Goal: Information Seeking & Learning: Learn about a topic

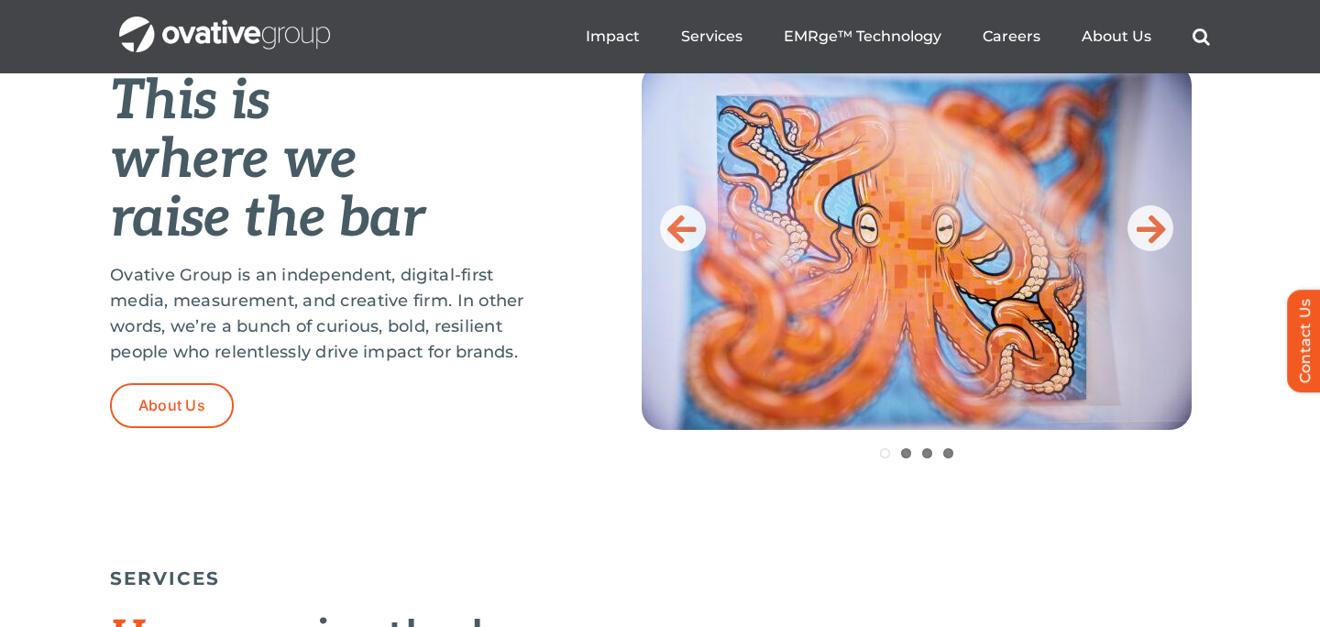
scroll to position [789, 0]
click at [1142, 221] on icon at bounding box center [1151, 229] width 29 height 37
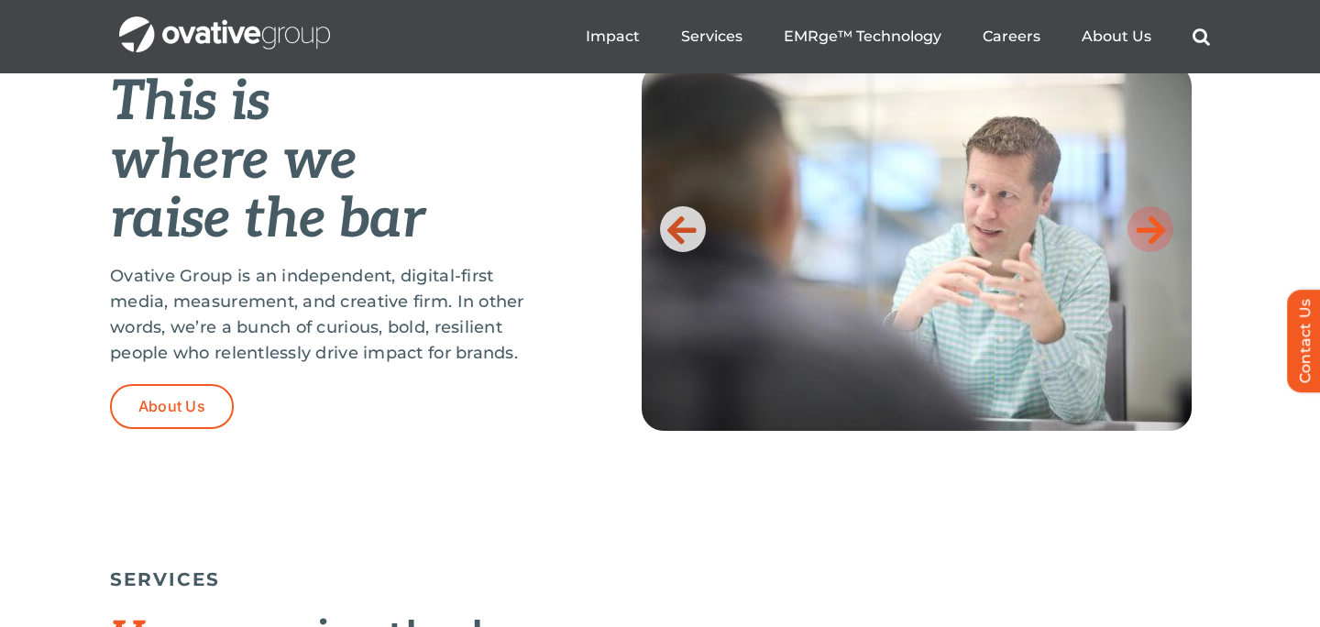
click at [1142, 221] on icon at bounding box center [1151, 229] width 29 height 37
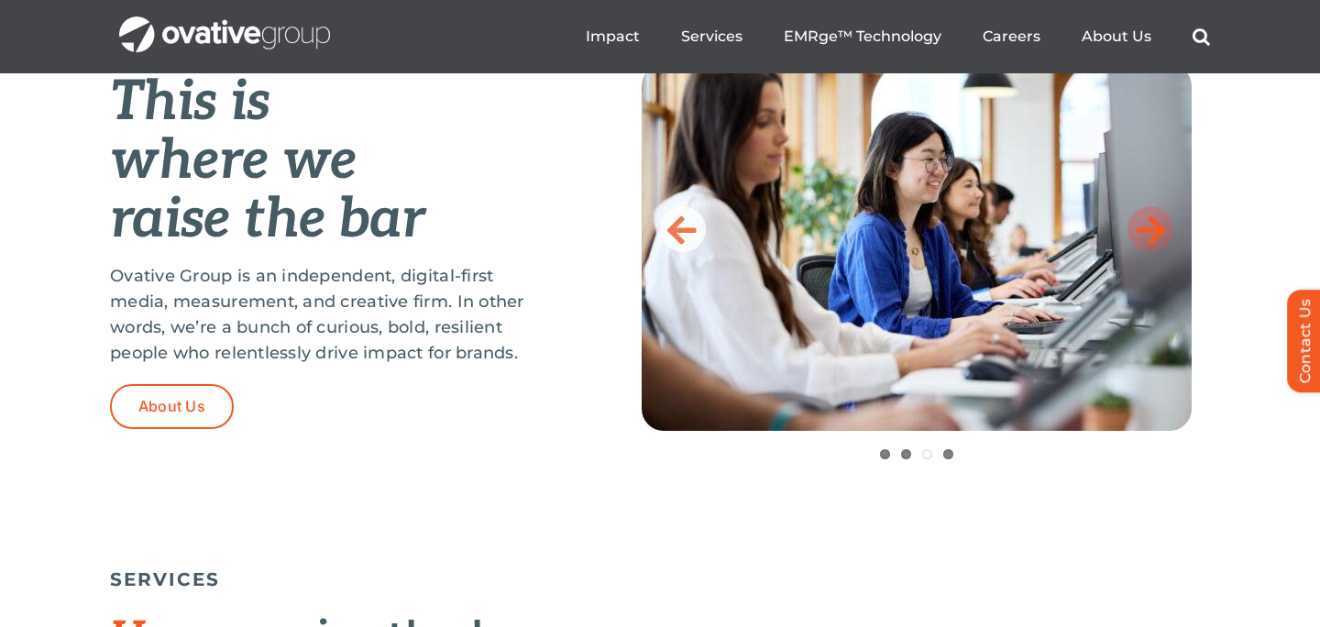
click at [1142, 221] on icon at bounding box center [1151, 229] width 29 height 37
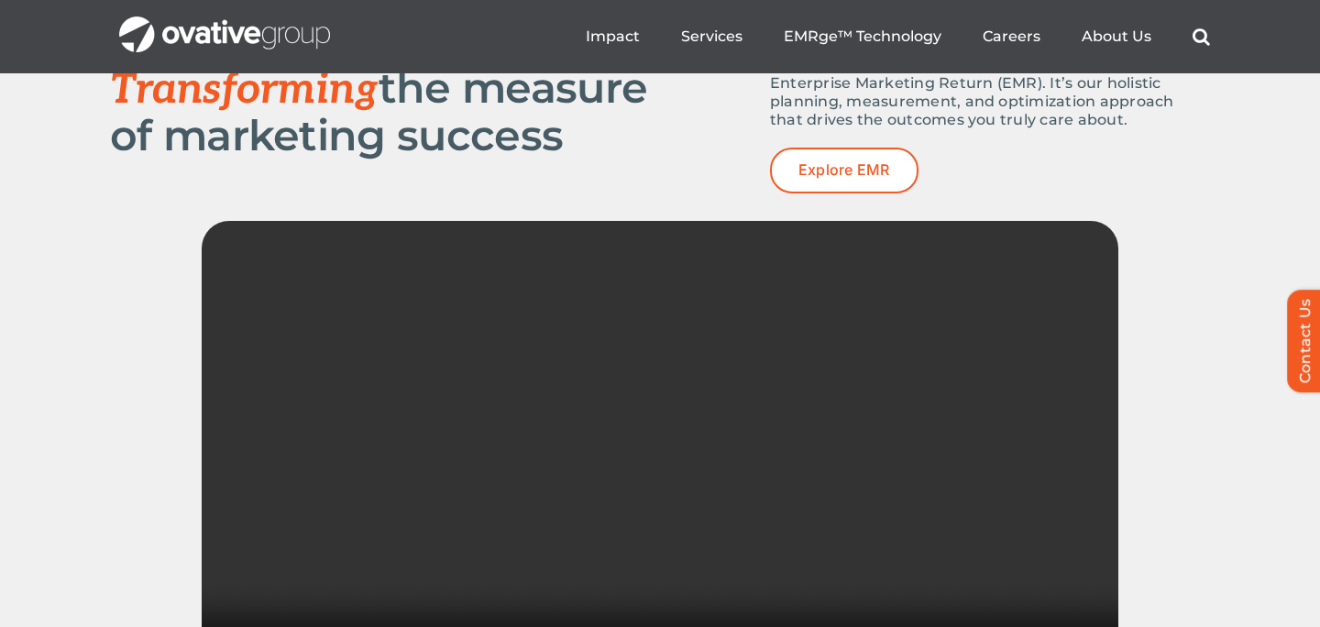
scroll to position [2437, 0]
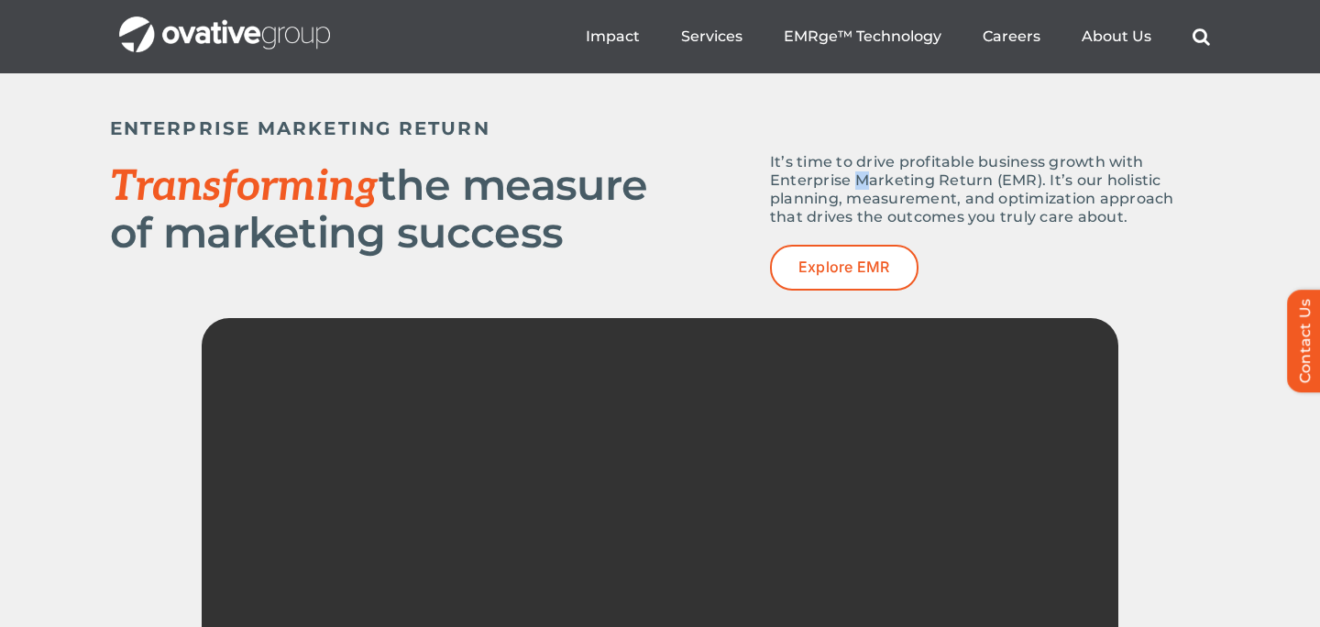
click at [861, 182] on p "It’s time to drive profitable business growth with Enterprise Marketing Return …" at bounding box center [990, 189] width 440 height 73
click at [847, 274] on span "Explore EMR" at bounding box center [845, 267] width 92 height 17
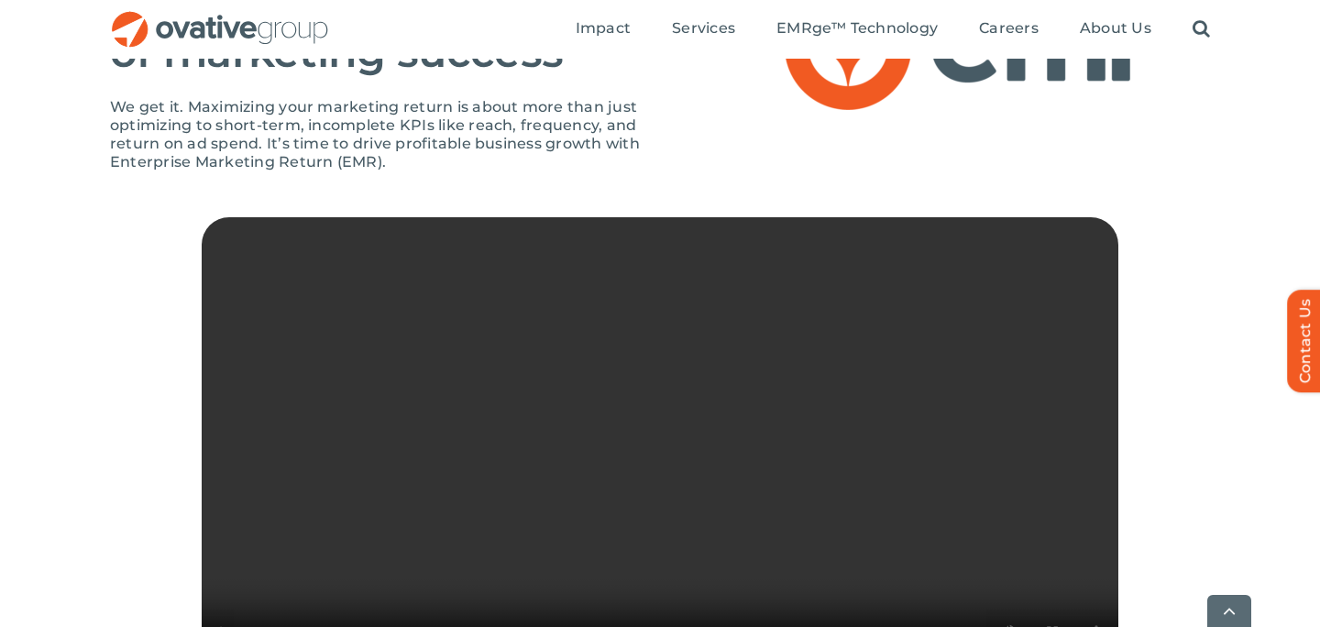
scroll to position [411, 0]
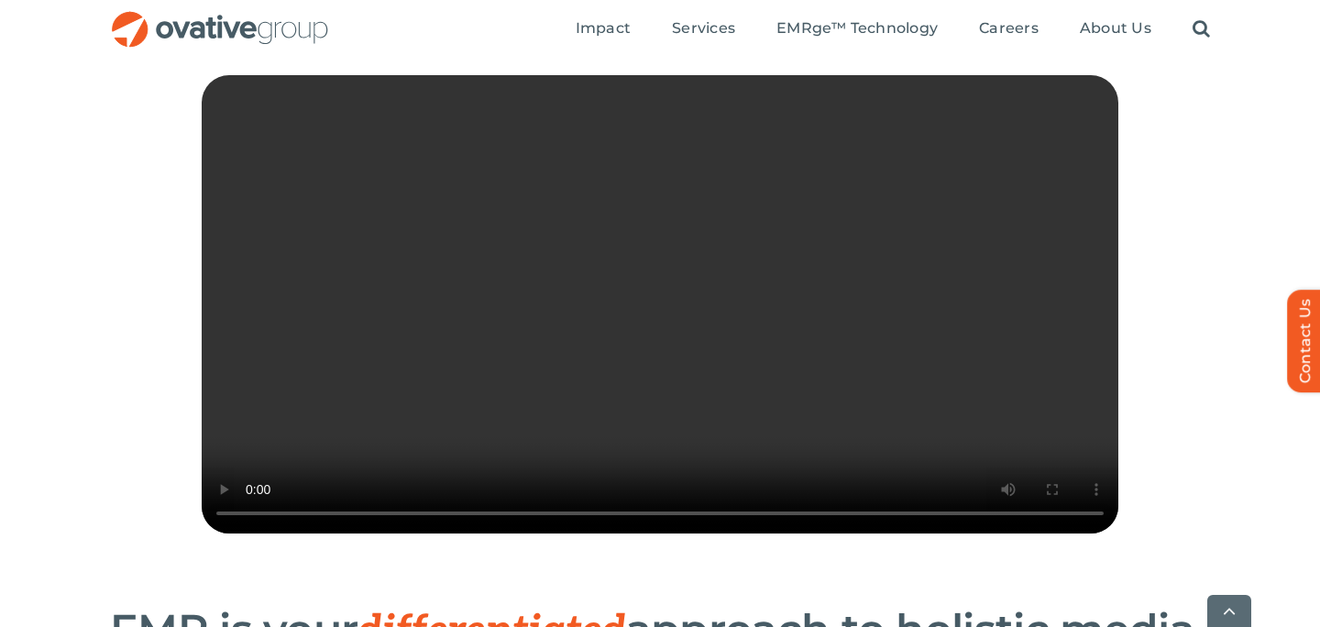
drag, startPoint x: 472, startPoint y: 576, endPoint x: 867, endPoint y: 556, distance: 395.7
click at [867, 534] on video "Sorry, your browser doesn't support embedded videos." at bounding box center [660, 304] width 917 height 458
click at [771, 472] on video "Sorry, your browser doesn't support embedded videos." at bounding box center [660, 304] width 917 height 458
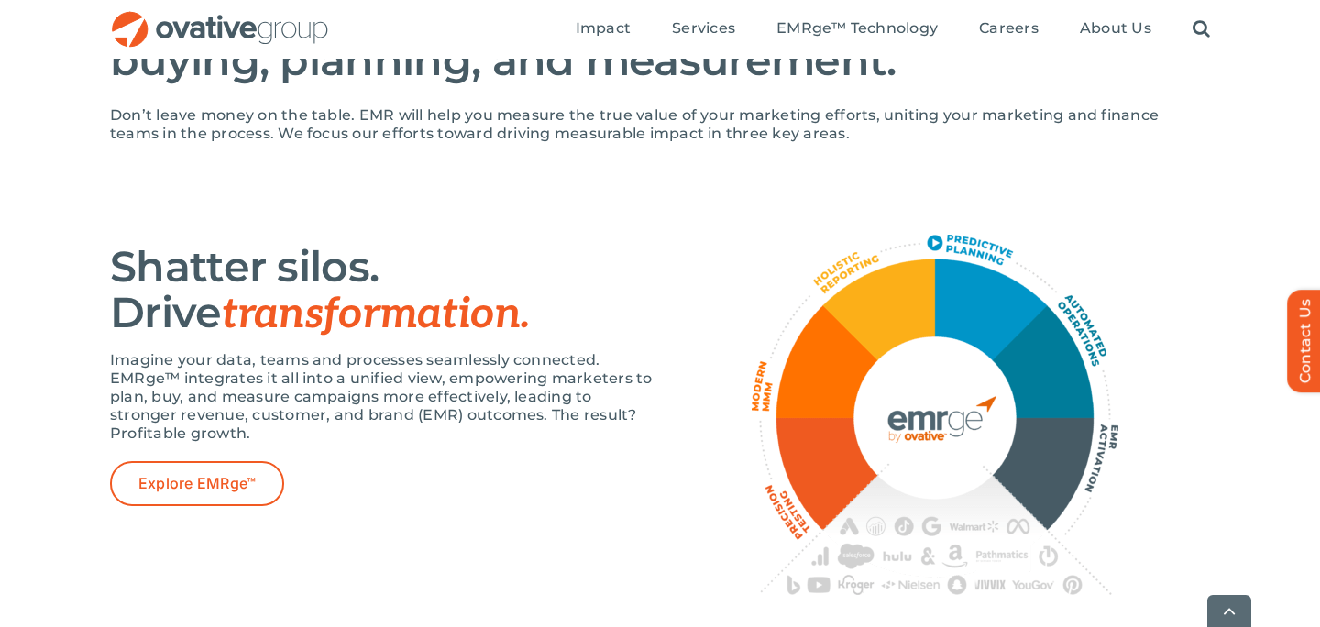
scroll to position [1221, 0]
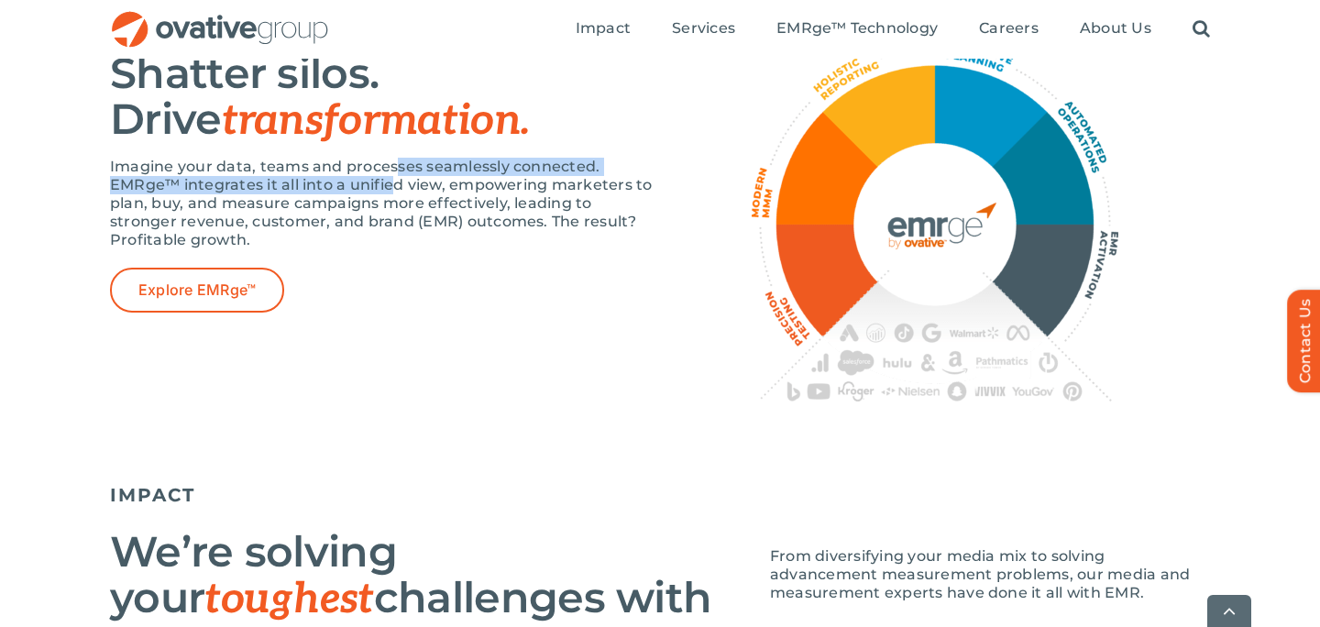
drag, startPoint x: 392, startPoint y: 218, endPoint x: 392, endPoint y: 238, distance: 20.2
click at [392, 238] on p "Imagine your data, teams and processes seamlessly connected. EMRge™ integrates …" at bounding box center [385, 204] width 550 height 92
